Goal: Information Seeking & Learning: Learn about a topic

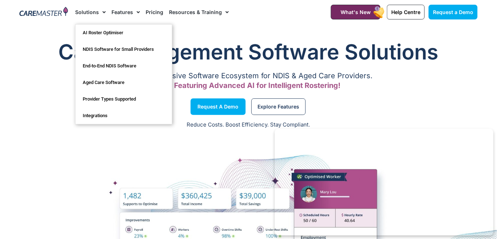
click at [99, 10] on span "Menu" at bounding box center [102, 12] width 7 height 12
click at [104, 14] on span "Menu" at bounding box center [102, 12] width 7 height 12
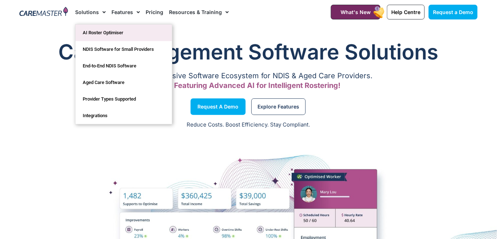
click at [100, 27] on link "AI Roster Optimiser" at bounding box center [124, 32] width 96 height 17
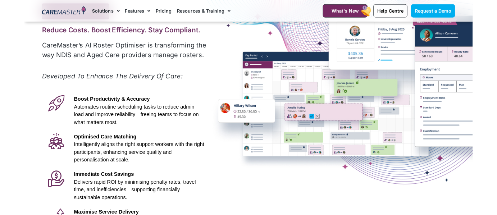
scroll to position [84, 0]
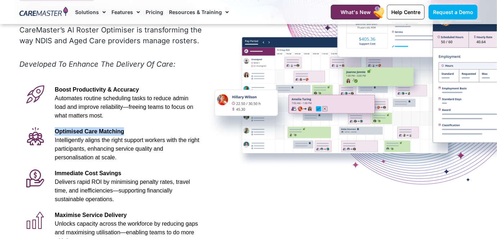
drag, startPoint x: 55, startPoint y: 130, endPoint x: 127, endPoint y: 133, distance: 72.0
click at [127, 133] on p "Optimised Care Matching Intelligently aligns the right support workers with the…" at bounding box center [127, 144] width 145 height 35
copy span "Optimised Care Matching"
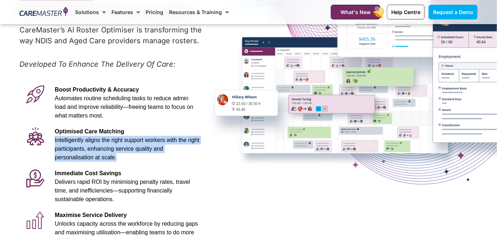
drag, startPoint x: 69, startPoint y: 157, endPoint x: 54, endPoint y: 141, distance: 21.9
click at [54, 141] on div "Optimised Care Matching Intelligently aligns the right support workers with the…" at bounding box center [127, 144] width 152 height 42
copy span "Intelligently aligns the right support workers with the right participants, enh…"
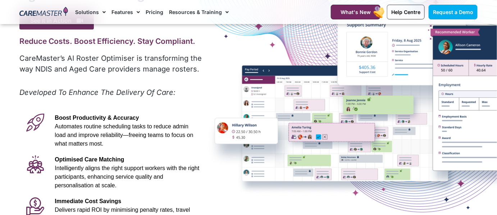
scroll to position [73, 0]
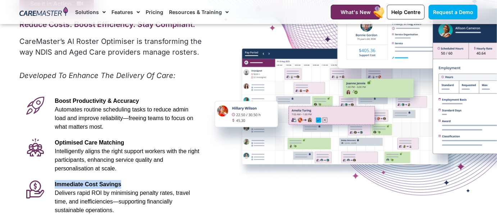
drag, startPoint x: 115, startPoint y: 186, endPoint x: 53, endPoint y: 182, distance: 62.4
click at [53, 182] on div "Immediate Cost Savings Delivers rapid ROI by minimising penalty rates, travel t…" at bounding box center [127, 198] width 152 height 42
copy span "Immediate Cost Savings"
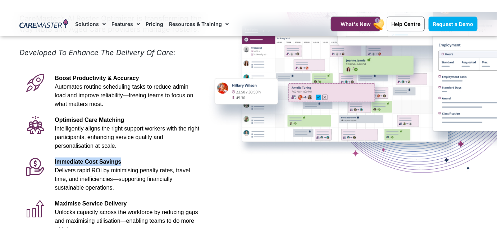
scroll to position [113, 0]
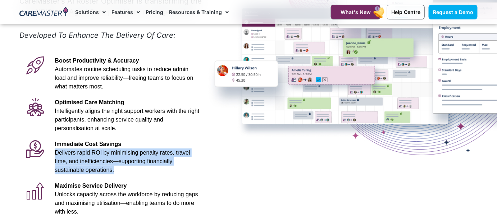
drag, startPoint x: 83, startPoint y: 174, endPoint x: 52, endPoint y: 154, distance: 36.8
click at [52, 154] on div "Immediate Cost Savings Delivers rapid ROI by minimising penalty rates, travel t…" at bounding box center [127, 157] width 152 height 42
copy span "Delivers rapid ROI by minimising penalty rates, travel time, and inefficiencies…"
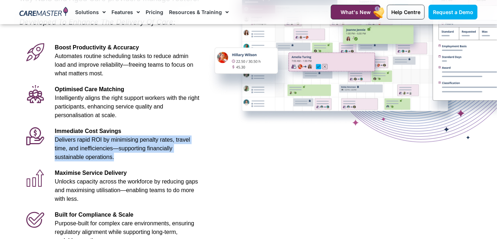
scroll to position [148, 0]
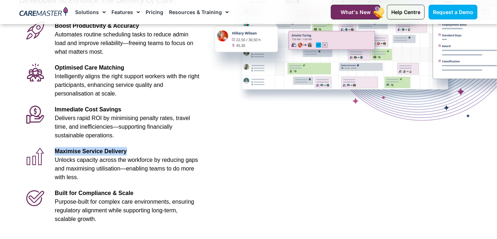
drag, startPoint x: 127, startPoint y: 150, endPoint x: 55, endPoint y: 154, distance: 72.1
click at [55, 154] on p "Maximise Service Delivery Unlocks capacity across the workforce by reducing gap…" at bounding box center [127, 164] width 145 height 35
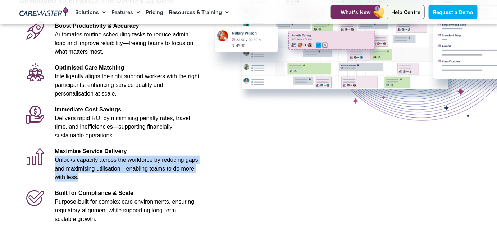
drag, startPoint x: 53, startPoint y: 158, endPoint x: 205, endPoint y: 169, distance: 153.3
click at [205, 169] on div "Advanced Al for NDIS and Aged Care Rostering See it in Action Video Player http…" at bounding box center [111, 53] width 191 height 354
copy span "Unlocks capacity across the workforce by reducing gaps and maximising utilisati…"
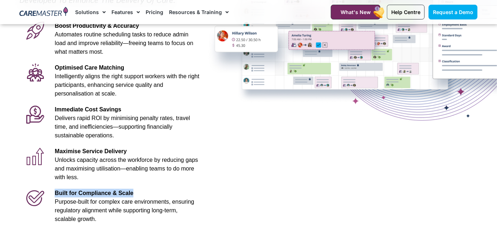
drag, startPoint x: 123, startPoint y: 181, endPoint x: 49, endPoint y: 189, distance: 73.8
click at [49, 189] on div "Built for Compliance & Scale Purpose-built for complex care environments, ensur…" at bounding box center [111, 206] width 184 height 42
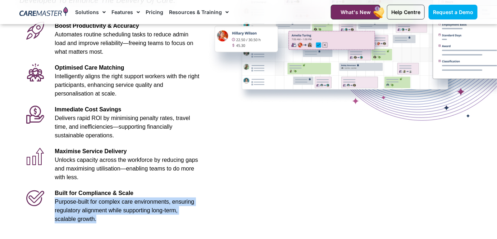
drag, startPoint x: 73, startPoint y: 209, endPoint x: 54, endPoint y: 195, distance: 24.2
click at [54, 195] on div "Built for Compliance & Scale Purpose-built for complex care environments, ensur…" at bounding box center [127, 206] width 152 height 42
copy span "Purpose-built for complex care environments, ensuring regulatory alignment whil…"
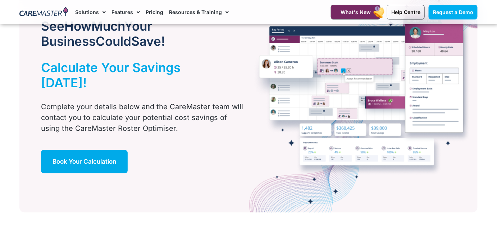
scroll to position [429, 0]
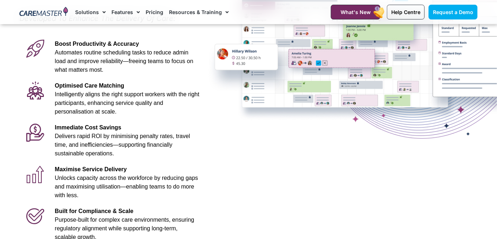
click at [34, 46] on icon at bounding box center [35, 49] width 18 height 18
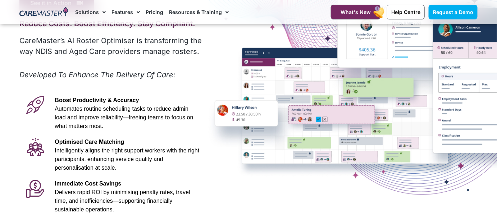
scroll to position [84, 0]
